Goal: Task Accomplishment & Management: Use online tool/utility

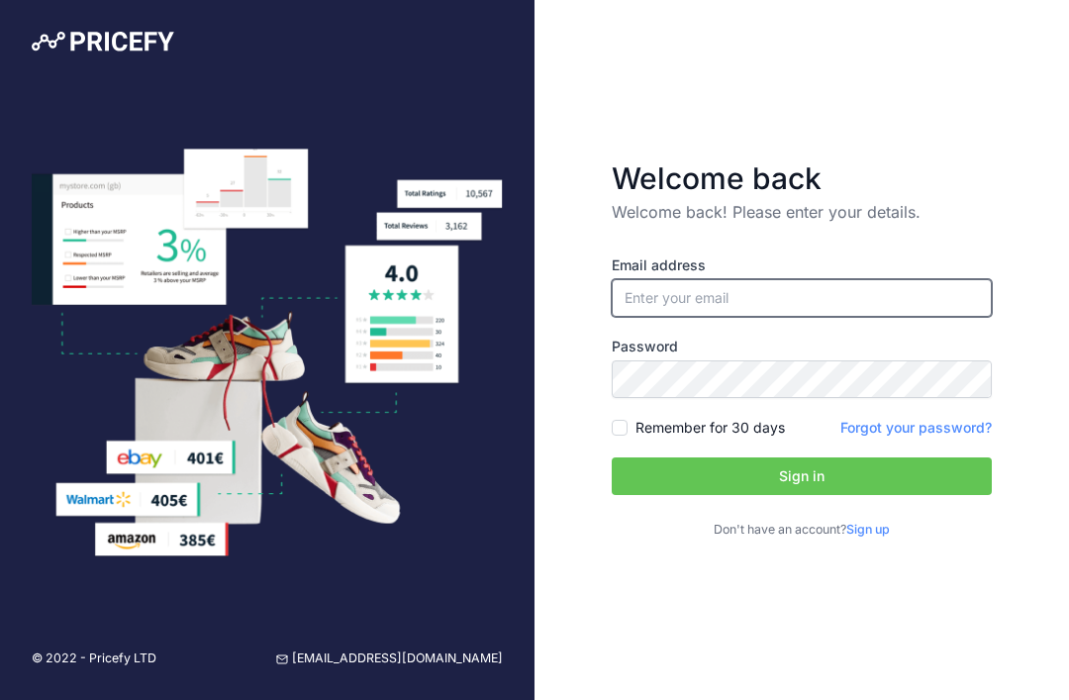
click at [746, 317] on input "email" at bounding box center [802, 298] width 380 height 38
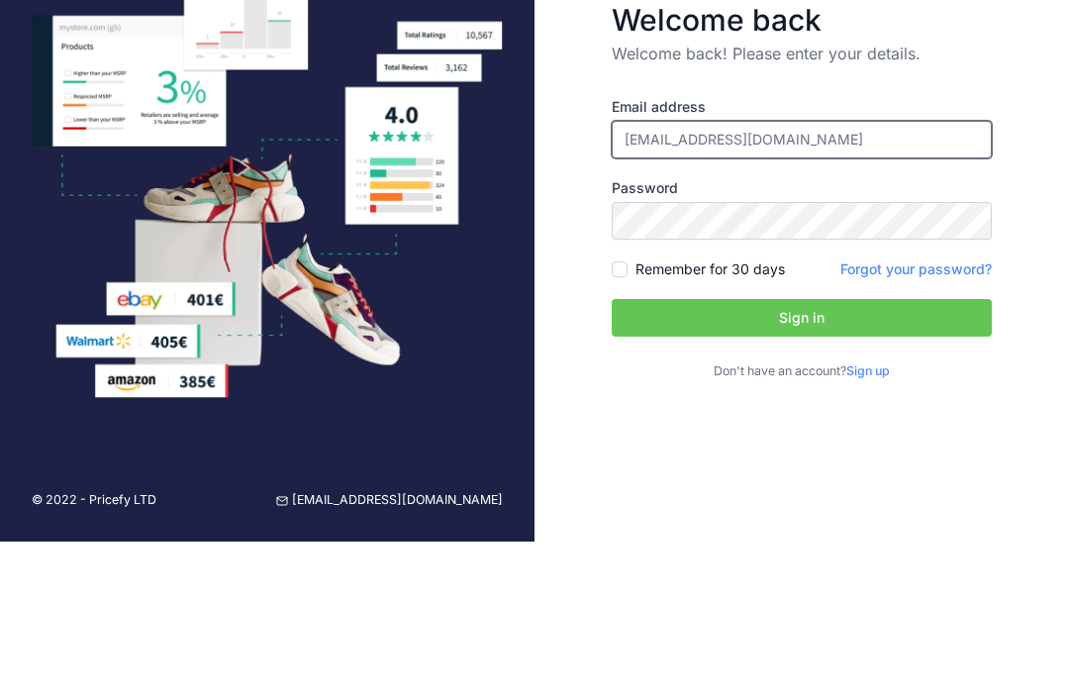
type input "[EMAIL_ADDRESS][DOMAIN_NAME]"
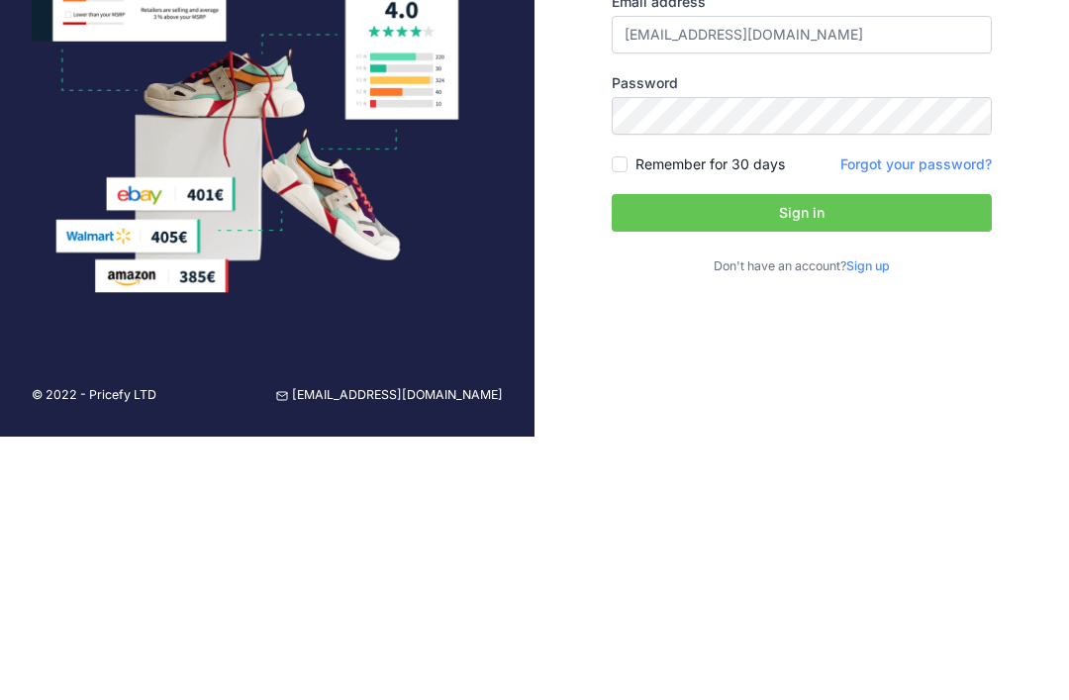
click at [860, 457] on button "Sign in" at bounding box center [802, 476] width 380 height 38
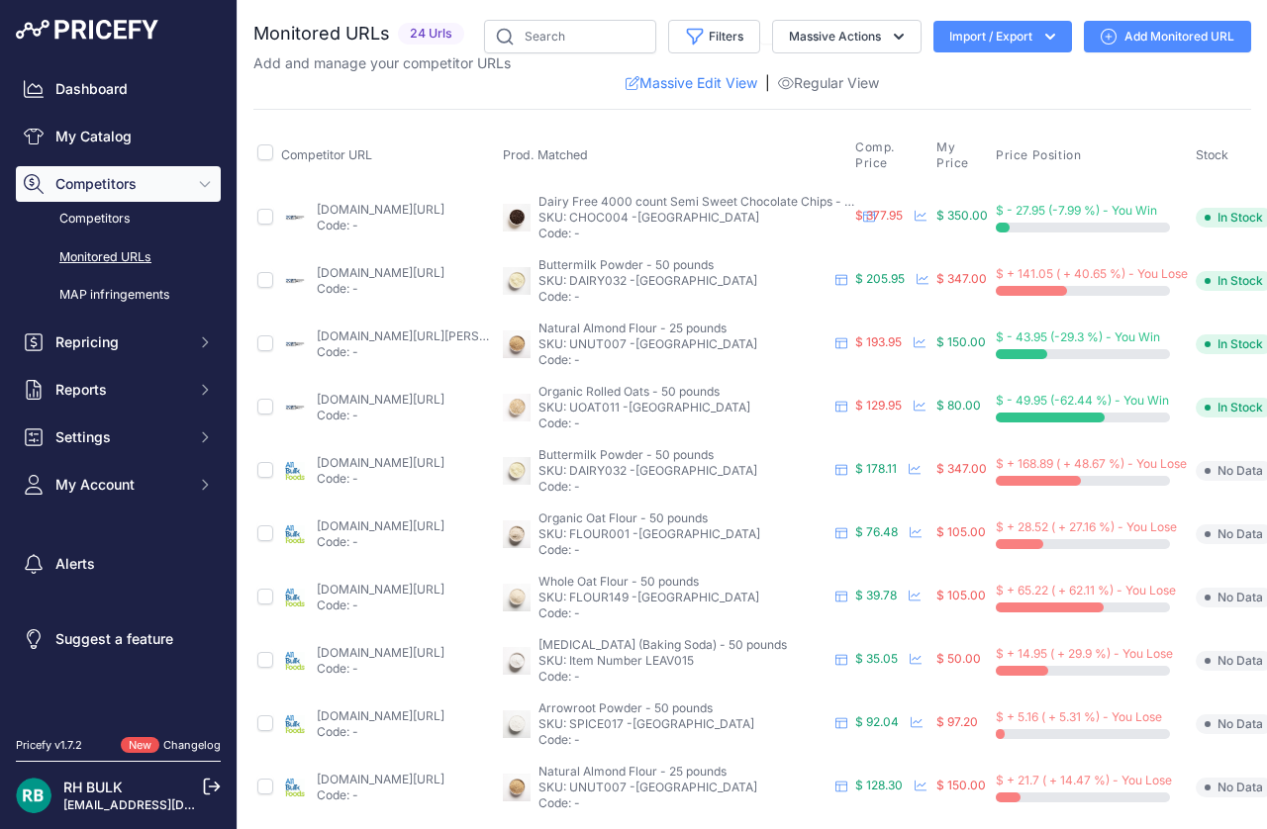
click at [132, 247] on link "Monitored URLs" at bounding box center [118, 258] width 205 height 35
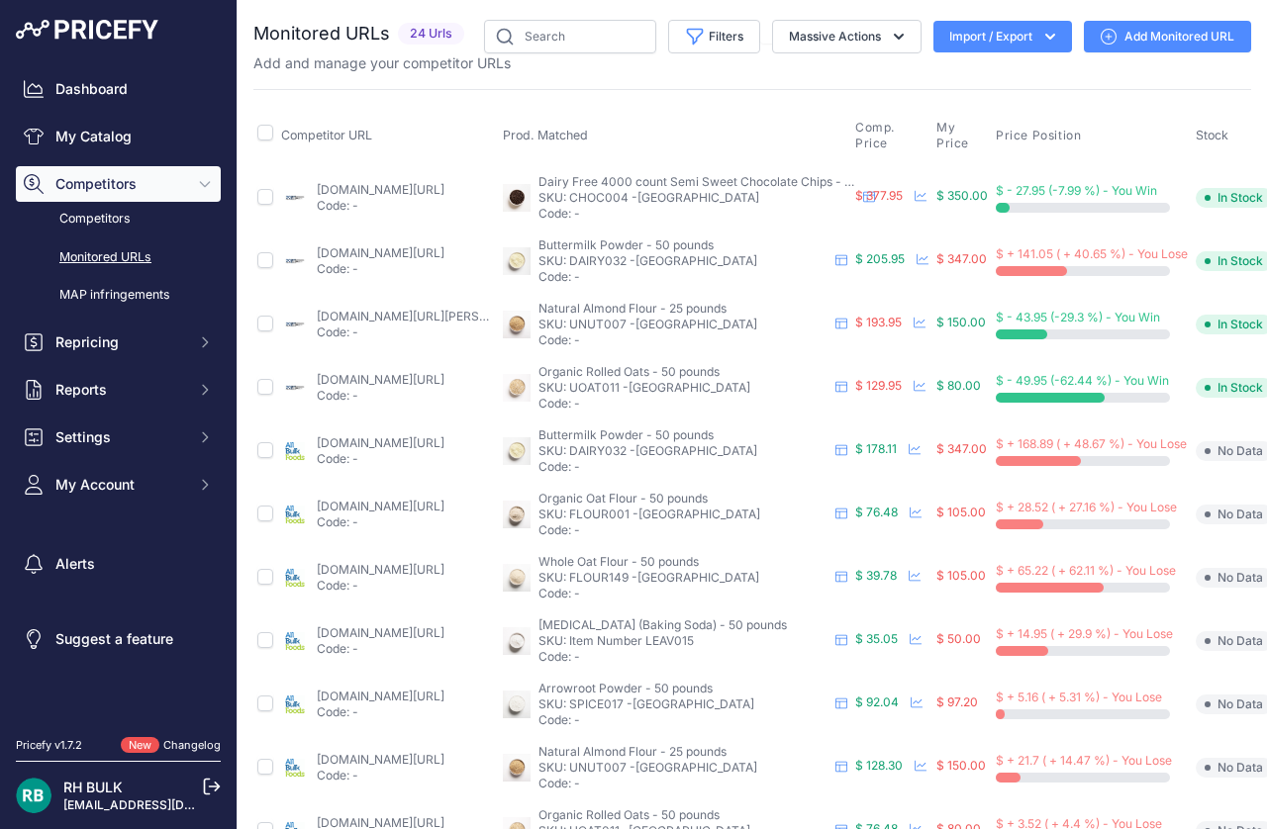
click at [110, 72] on link "Dashboard" at bounding box center [118, 89] width 205 height 36
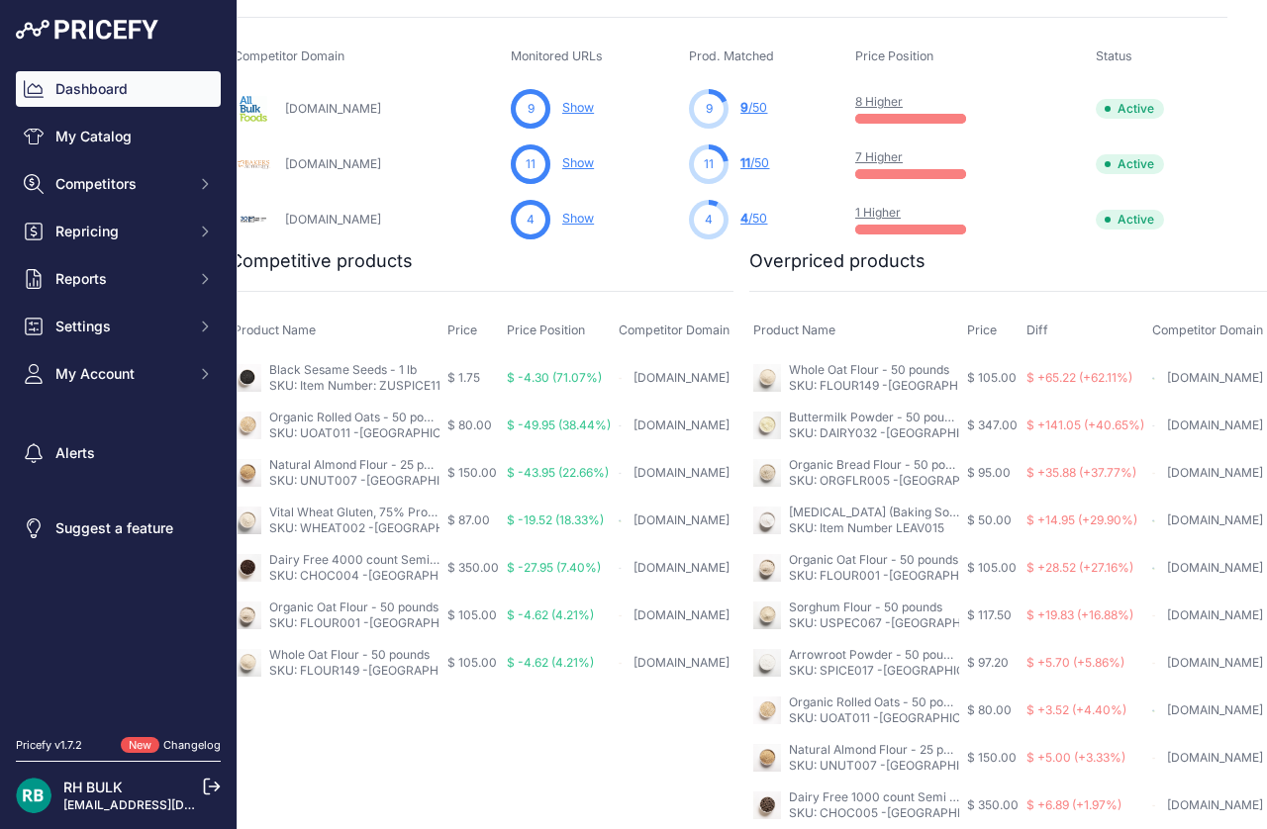
scroll to position [723, 97]
click at [870, 402] on td "Buttermilk Powder - 50 pounds SKU: DAIRY032 -[GEOGRAPHIC_DATA]" at bounding box center [856, 426] width 214 height 48
click at [859, 410] on link "Buttermilk Powder - 50 pounds" at bounding box center [876, 417] width 175 height 15
click at [126, 128] on link "My Catalog" at bounding box center [118, 137] width 205 height 36
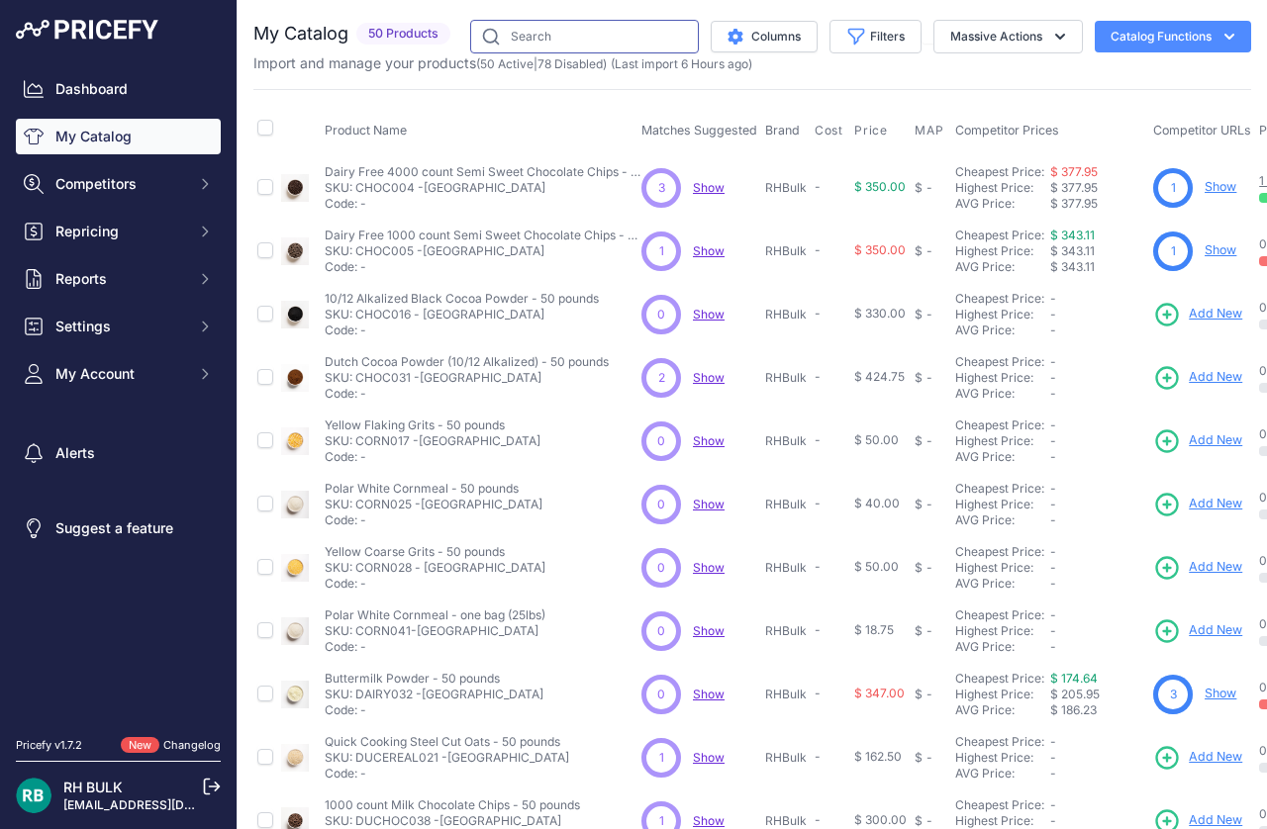
click at [598, 22] on input "text" at bounding box center [584, 37] width 229 height 34
type input "Buttermilk powder"
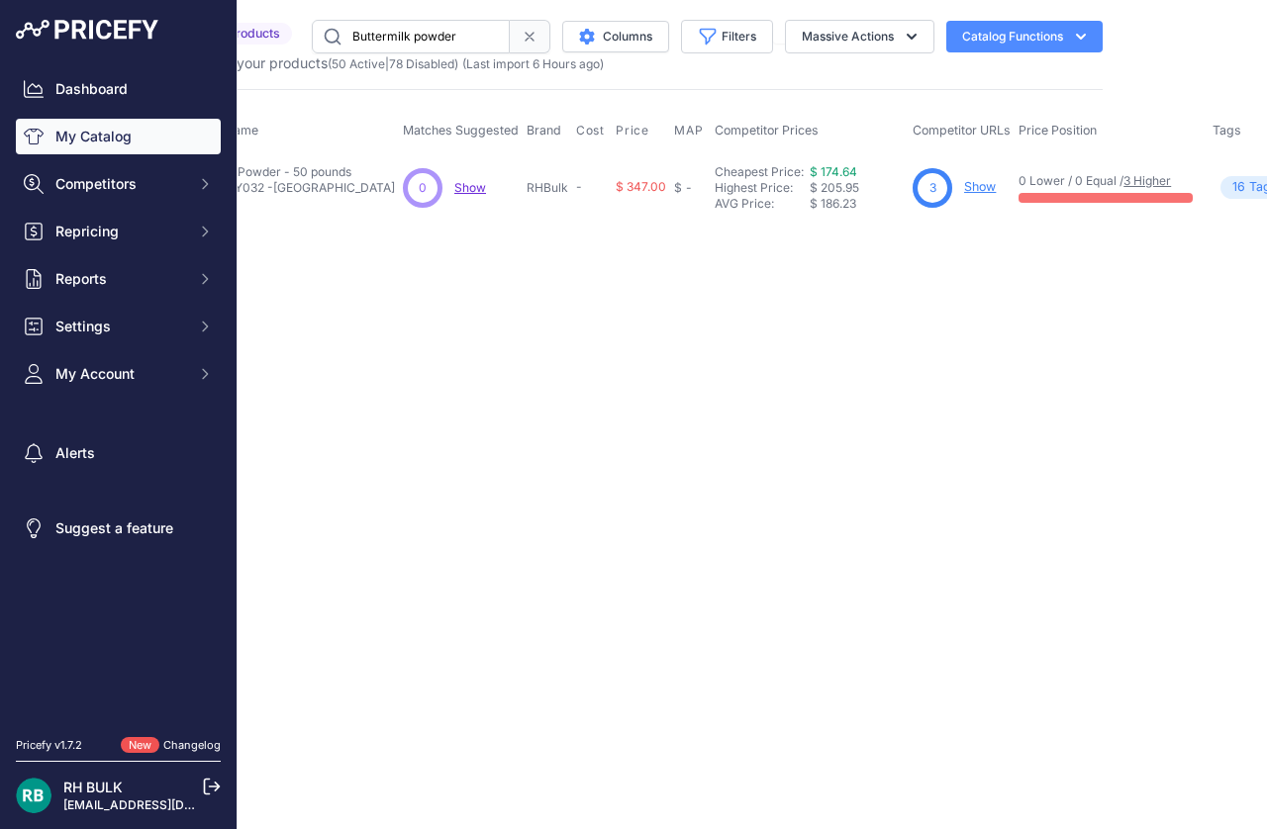
scroll to position [0, 167]
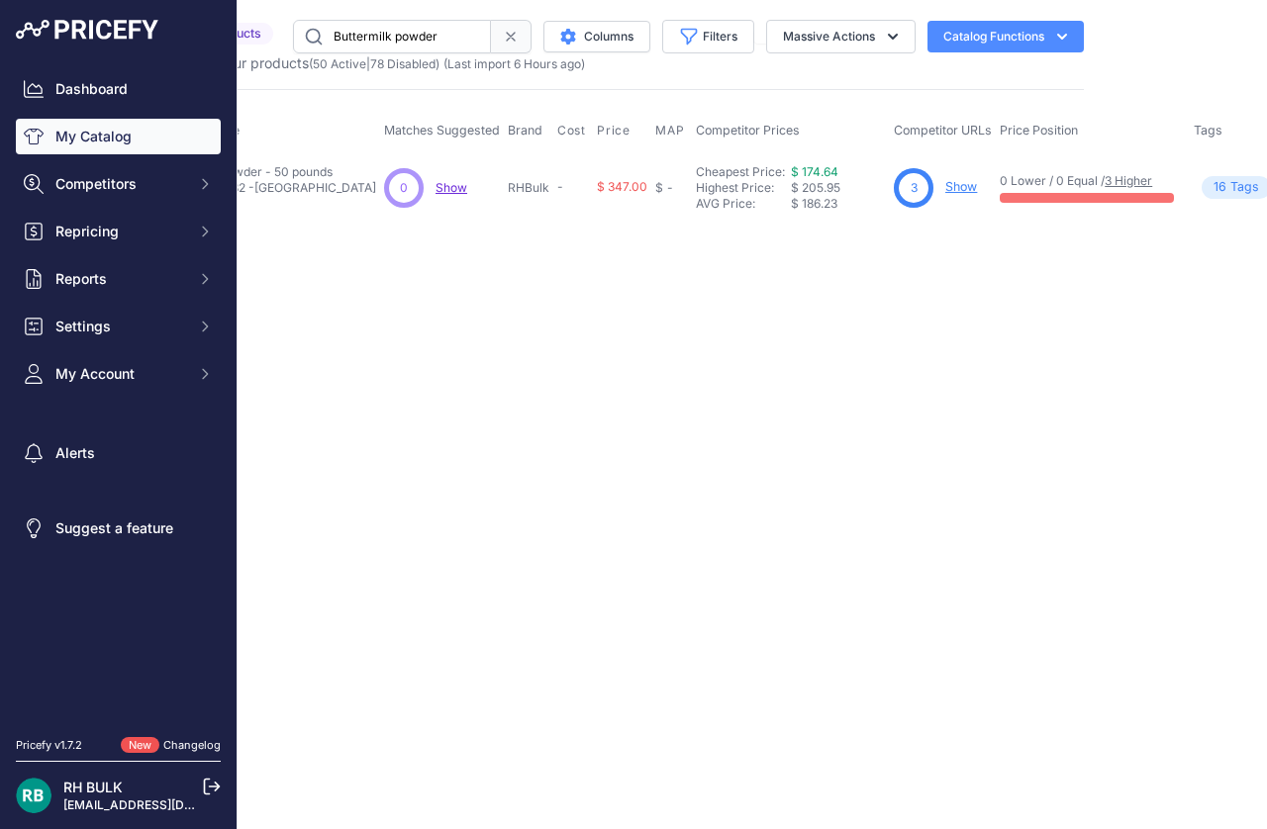
click at [945, 191] on link "Show" at bounding box center [961, 186] width 32 height 15
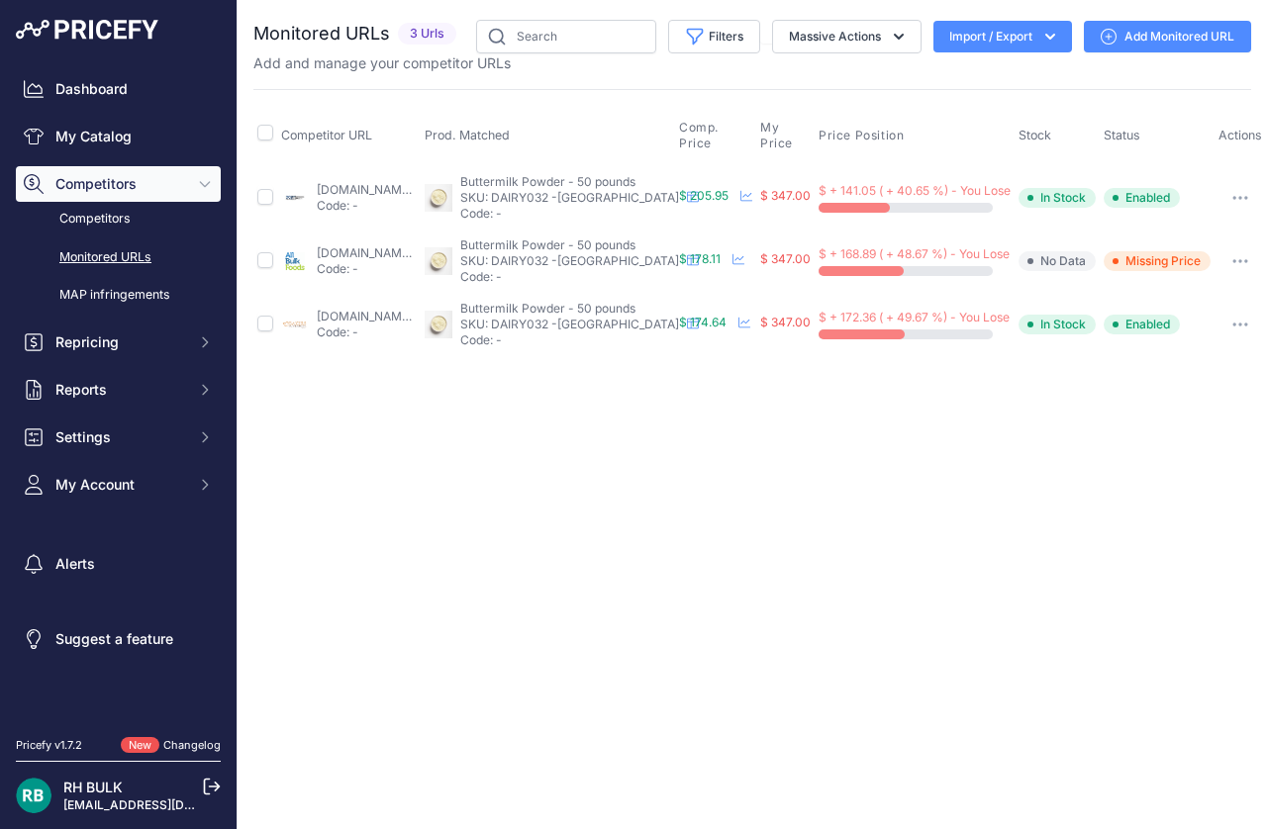
scroll to position [0, 18]
click at [104, 86] on link "Dashboard" at bounding box center [118, 89] width 205 height 36
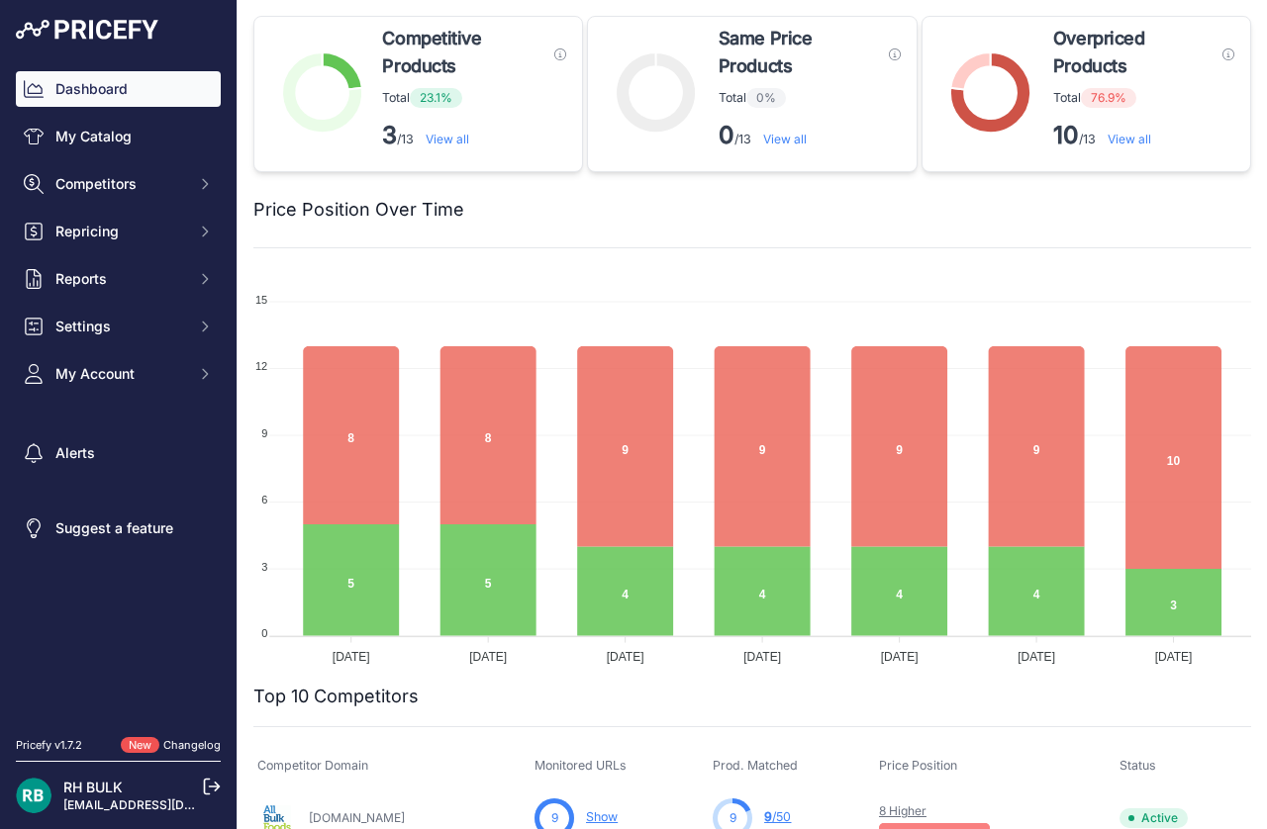
click at [106, 264] on button "Reports" at bounding box center [118, 279] width 205 height 36
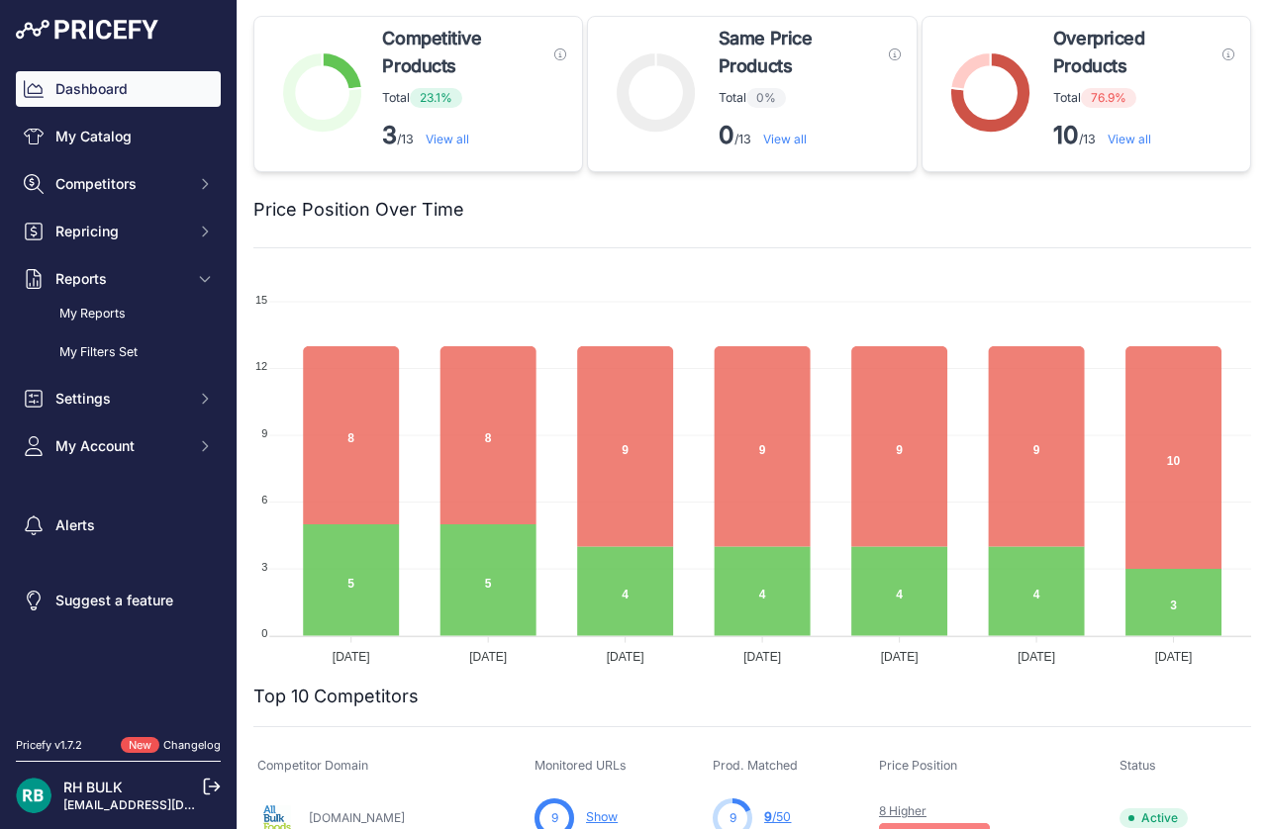
click at [123, 311] on link "My Reports" at bounding box center [118, 314] width 205 height 35
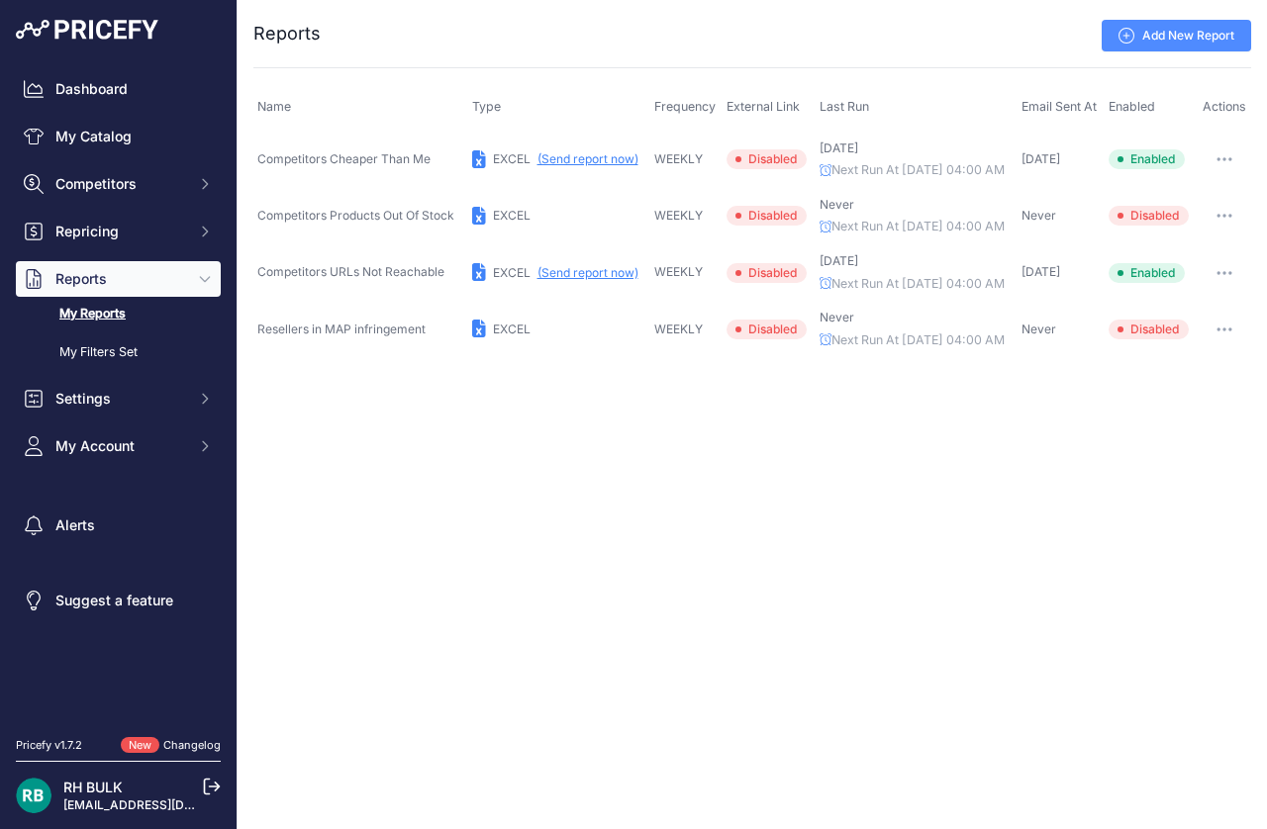
click at [126, 126] on link "My Catalog" at bounding box center [118, 137] width 205 height 36
click at [117, 87] on link "Dashboard" at bounding box center [118, 89] width 205 height 36
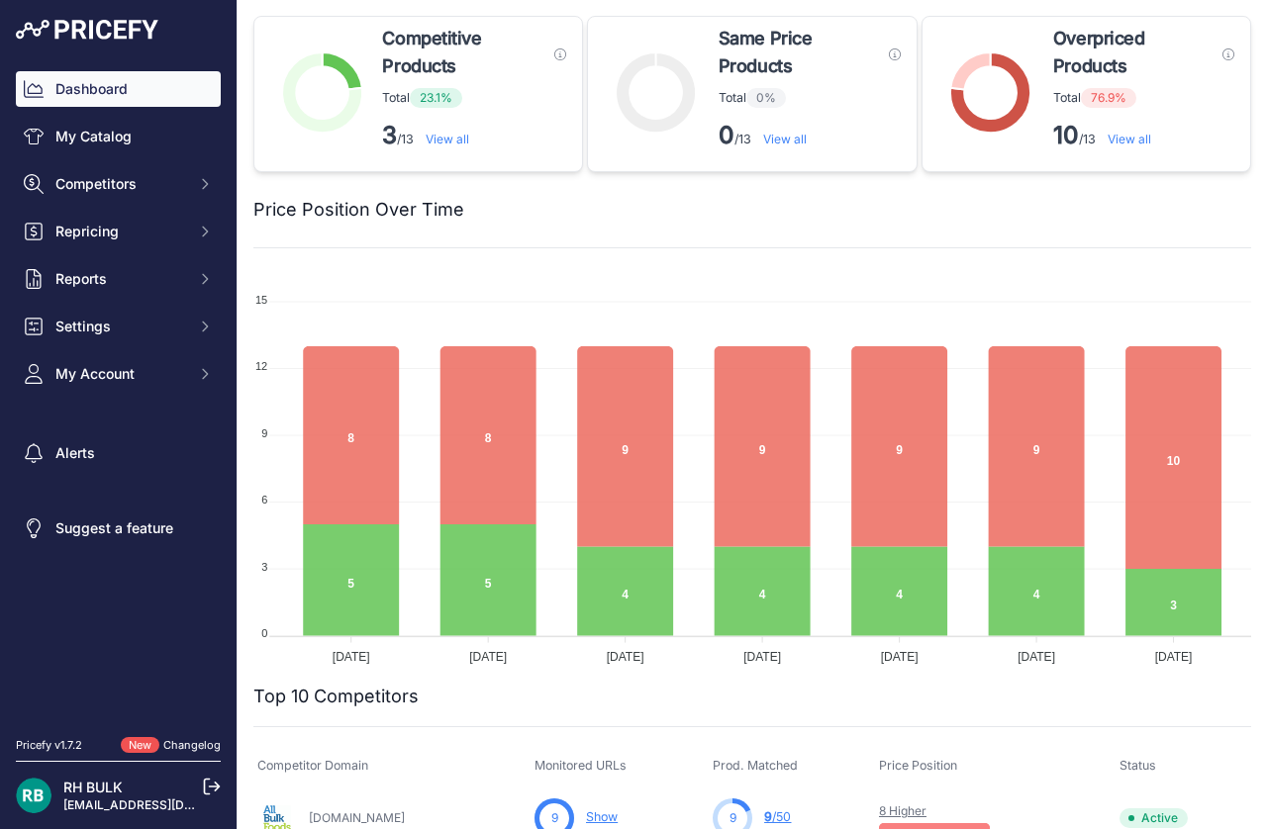
click at [1134, 139] on link "View all" at bounding box center [1130, 139] width 44 height 15
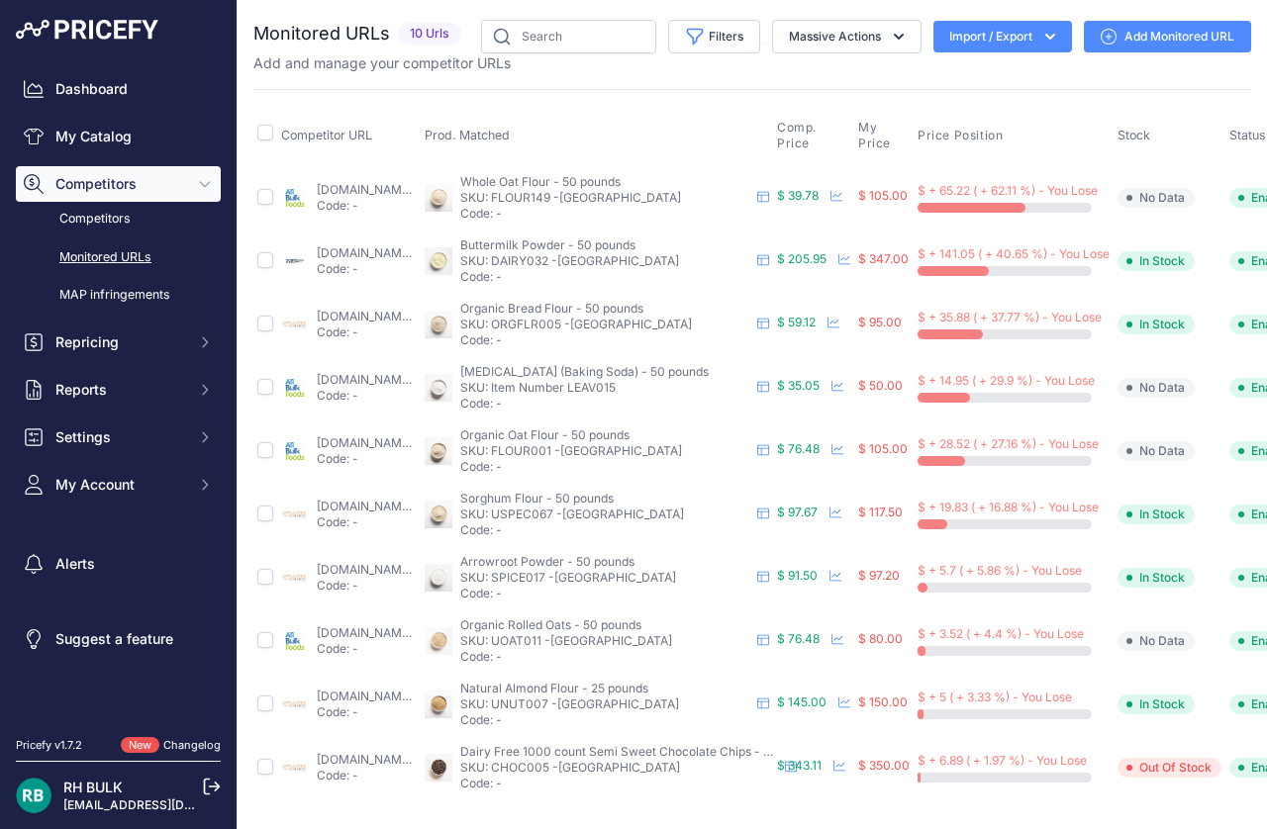
click at [1045, 37] on icon "button" at bounding box center [1050, 37] width 10 height 6
click at [983, 110] on div "Export" at bounding box center [1001, 114] width 158 height 36
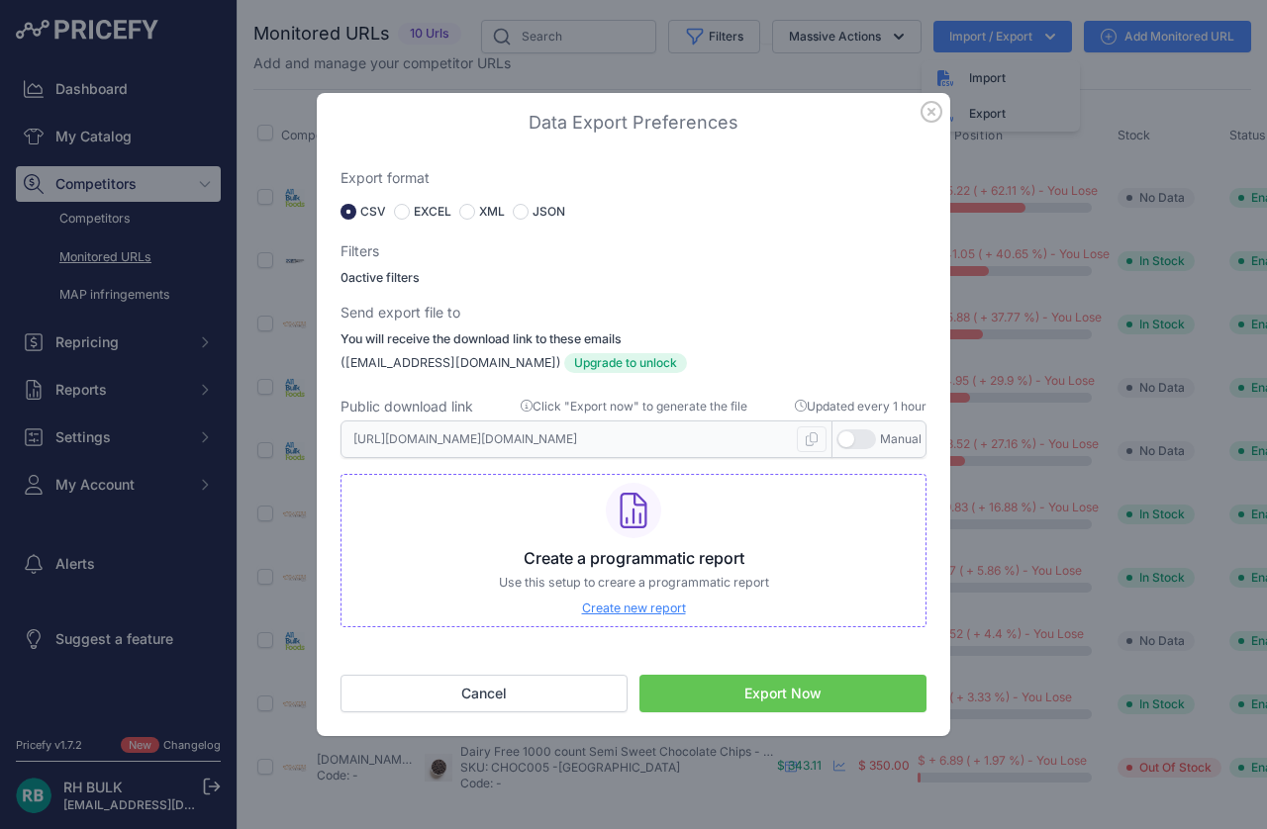
click at [784, 696] on button "Export Now" at bounding box center [782, 694] width 287 height 38
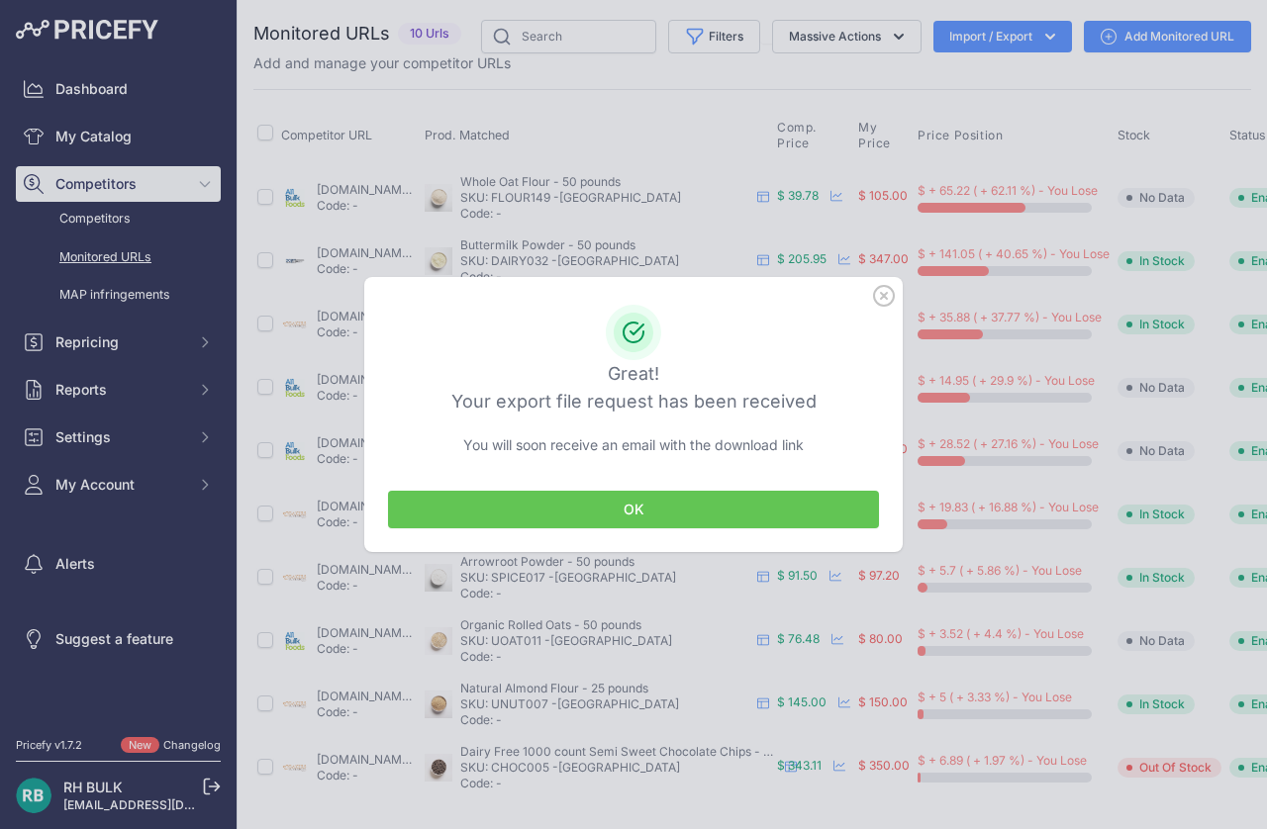
click at [646, 498] on button "OK" at bounding box center [633, 510] width 491 height 38
